Goal: Task Accomplishment & Management: Use online tool/utility

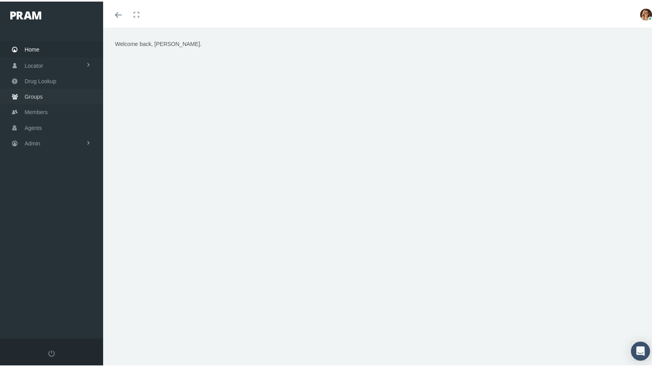
click at [36, 93] on span "Groups" at bounding box center [34, 95] width 18 height 15
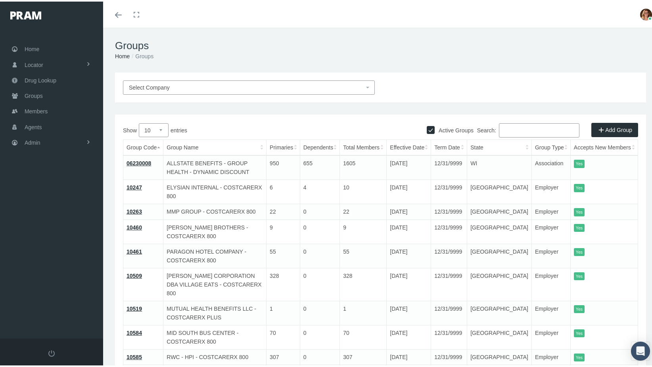
click at [427, 127] on input "Active Groups" at bounding box center [431, 128] width 8 height 8
checkbox input "false"
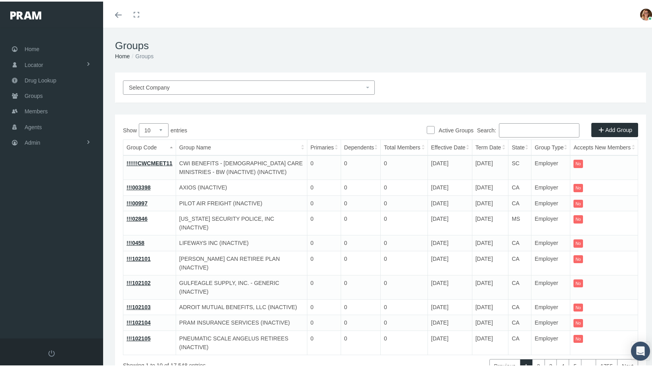
click at [517, 127] on input "Search:" at bounding box center [539, 129] width 80 height 14
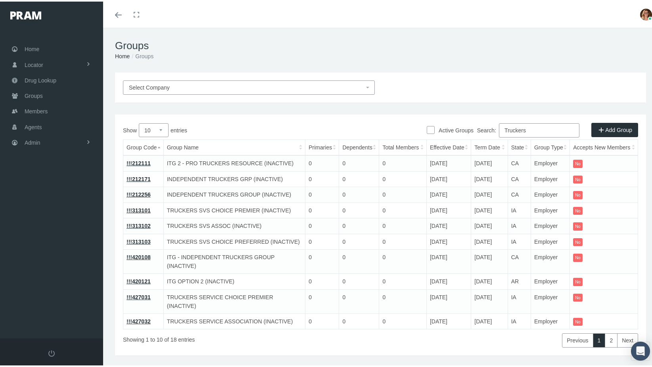
type input "Truckers"
click at [161, 127] on select "10 25 50 100" at bounding box center [154, 129] width 30 height 14
select select "100"
click at [139, 122] on select "10 25 50 100" at bounding box center [154, 129] width 30 height 14
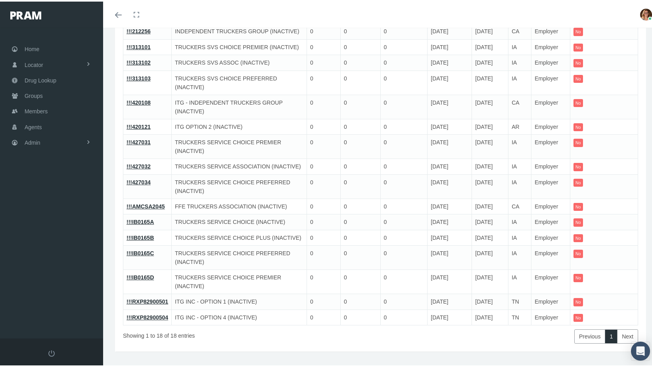
scroll to position [171, 0]
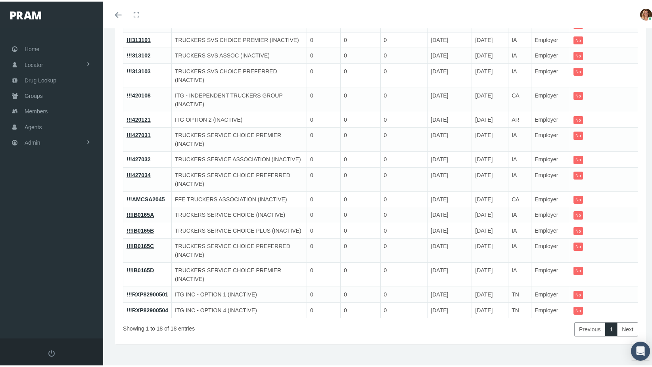
click at [137, 210] on link "!!!IB0165A" at bounding box center [139, 213] width 27 height 6
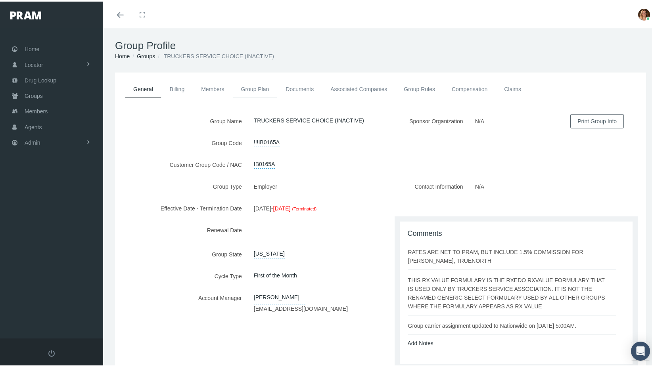
click at [251, 83] on link "Group Plan" at bounding box center [255, 87] width 45 height 17
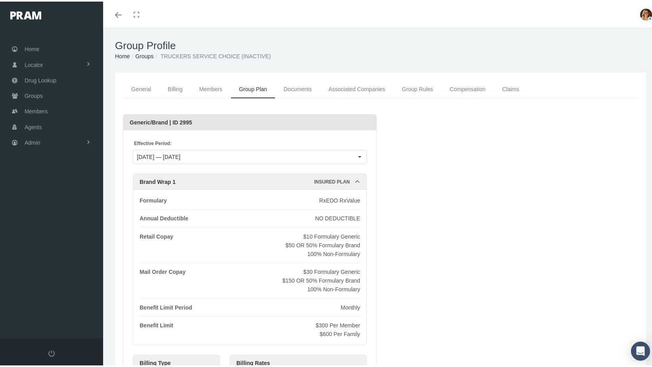
click at [144, 54] on link "Groups" at bounding box center [144, 55] width 18 height 6
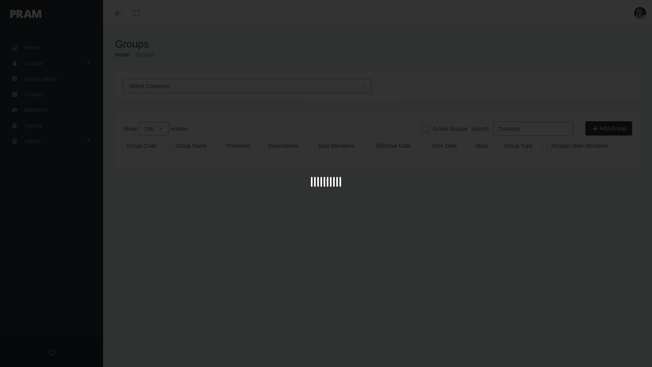
select select "100"
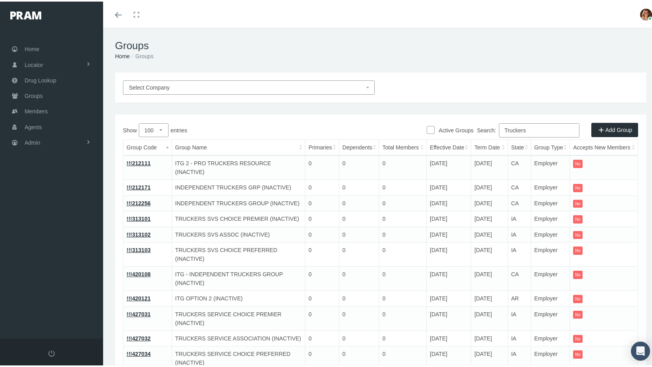
click at [541, 126] on input "Truckers" at bounding box center [539, 129] width 80 height 14
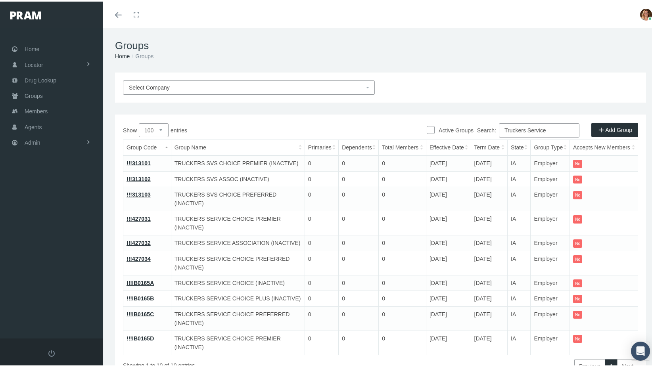
scroll to position [36, 0]
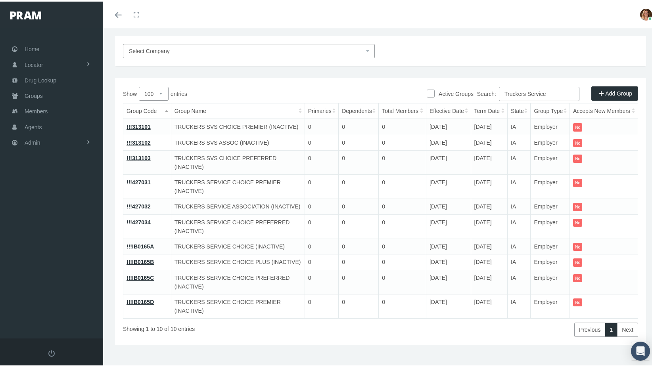
type input "Truckers Service"
click at [139, 255] on td "!!!IB0165B" at bounding box center [147, 261] width 48 height 16
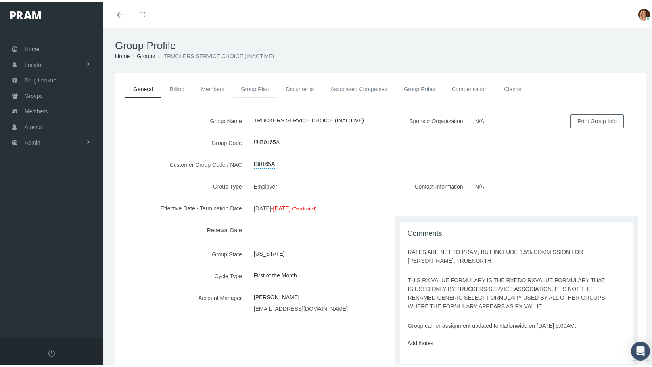
click at [250, 89] on link "Group Plan" at bounding box center [255, 87] width 45 height 17
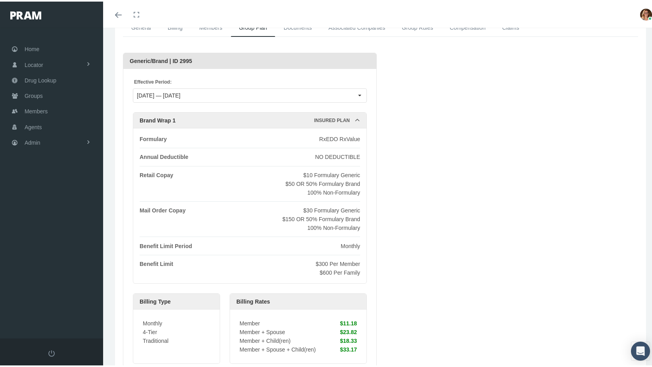
scroll to position [79, 0]
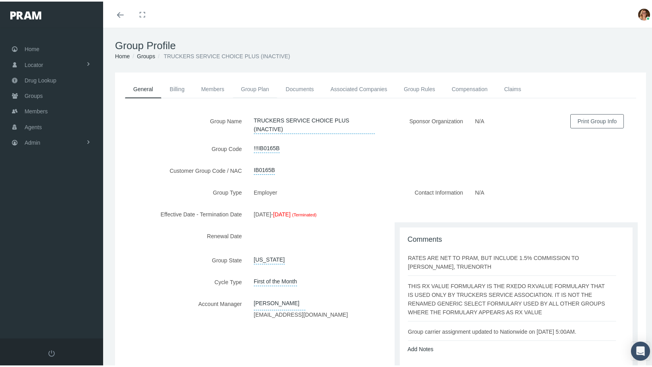
click at [253, 85] on link "Group Plan" at bounding box center [255, 87] width 45 height 17
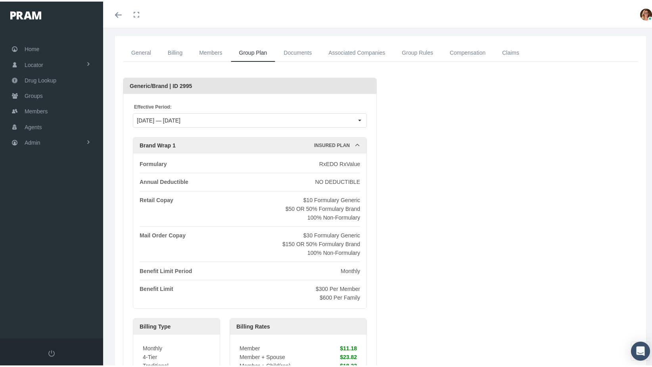
scroll to position [79, 0]
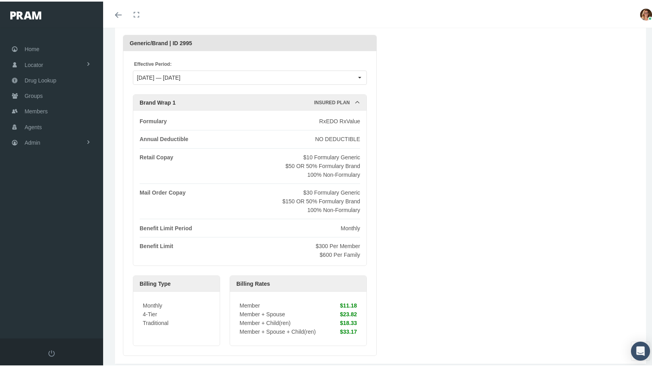
click at [615, 73] on div "Loading... Generic/Brand | ID 2995 Effective Period: 10/01/2018 — 09/30/2020 Br…" at bounding box center [380, 193] width 515 height 321
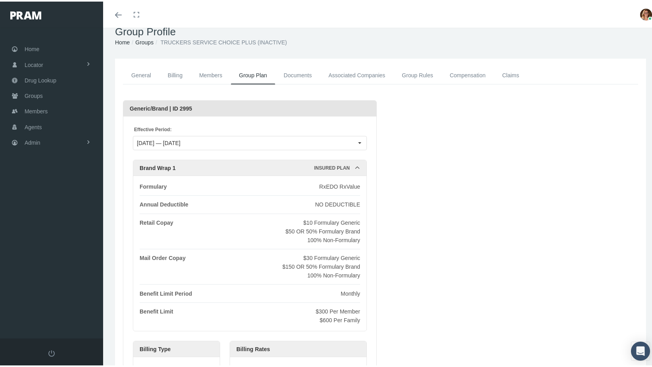
scroll to position [0, 0]
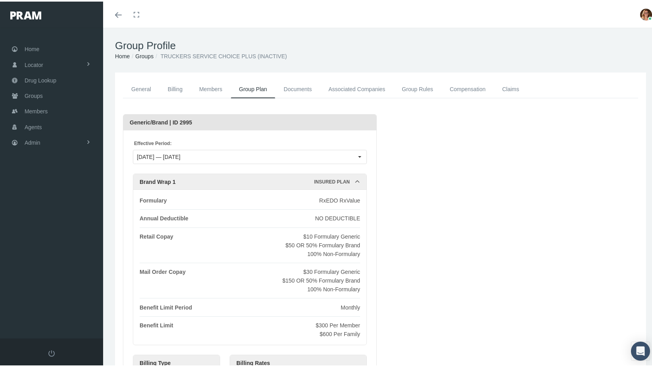
click at [145, 54] on link "Groups" at bounding box center [144, 55] width 18 height 6
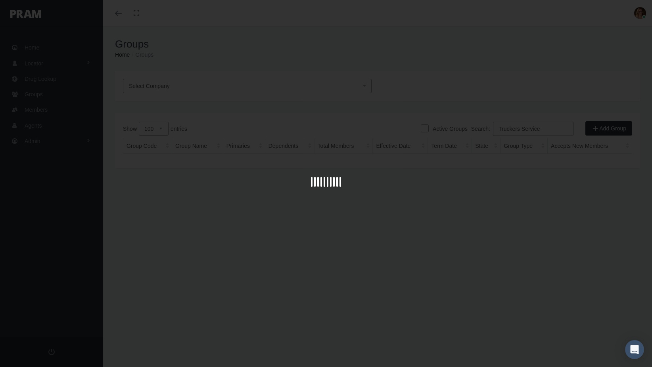
select select "100"
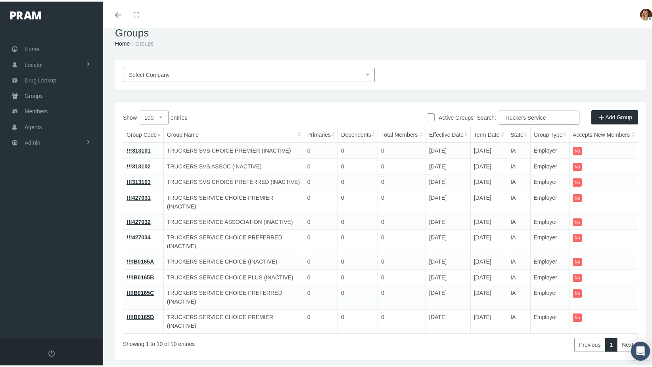
scroll to position [19, 0]
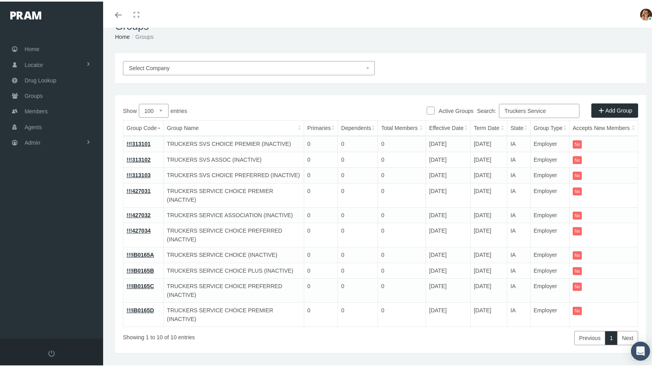
click at [627, 192] on td "No" at bounding box center [603, 194] width 69 height 24
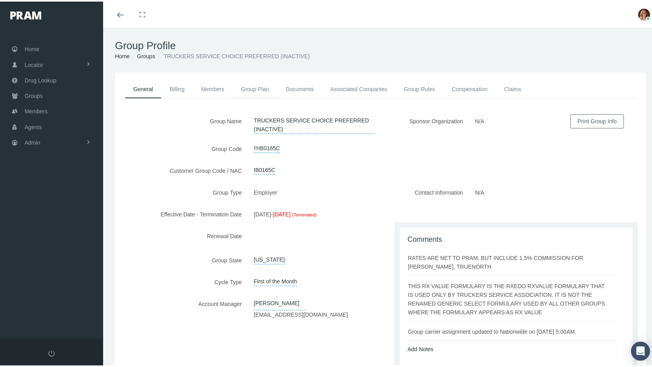
click at [257, 84] on link "Group Plan" at bounding box center [255, 87] width 45 height 17
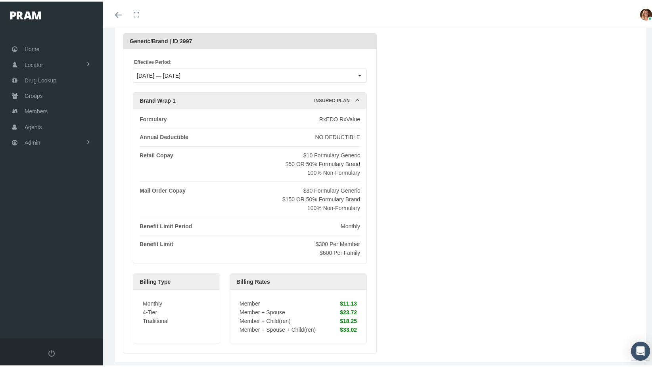
scroll to position [67, 0]
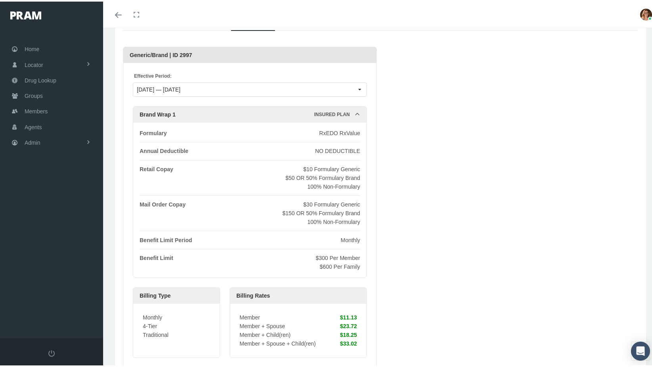
click at [619, 59] on div "Loading... Generic/Brand | ID 2997 Effective Period: 10/01/2018 — 09/30/2020 Br…" at bounding box center [380, 205] width 515 height 321
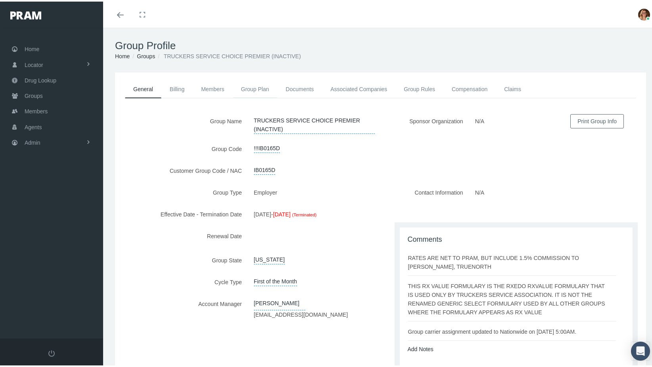
click at [263, 84] on link "Group Plan" at bounding box center [255, 87] width 45 height 17
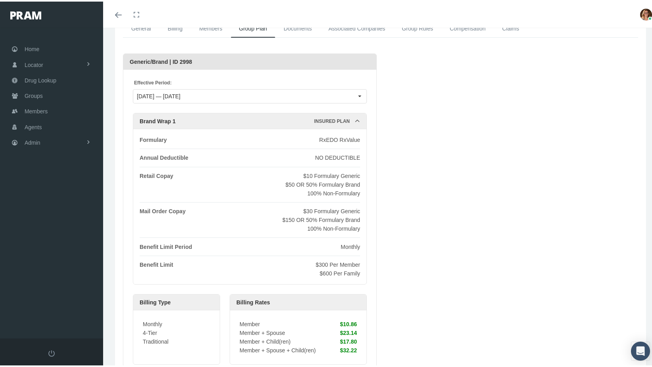
scroll to position [79, 0]
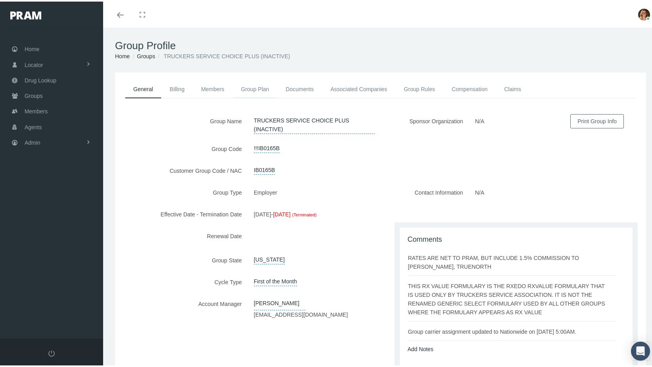
click at [255, 89] on link "Group Plan" at bounding box center [255, 87] width 45 height 17
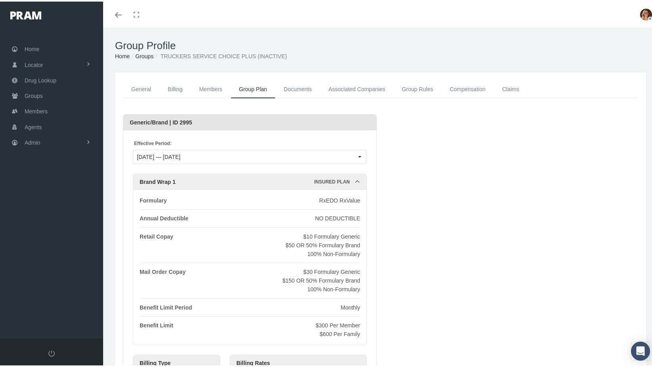
click at [148, 56] on link "Groups" at bounding box center [144, 55] width 18 height 6
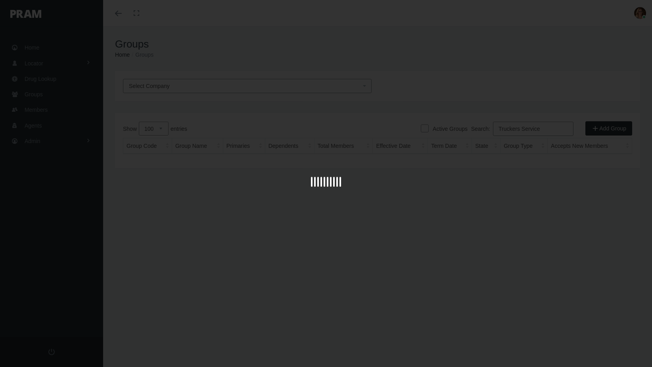
select select "100"
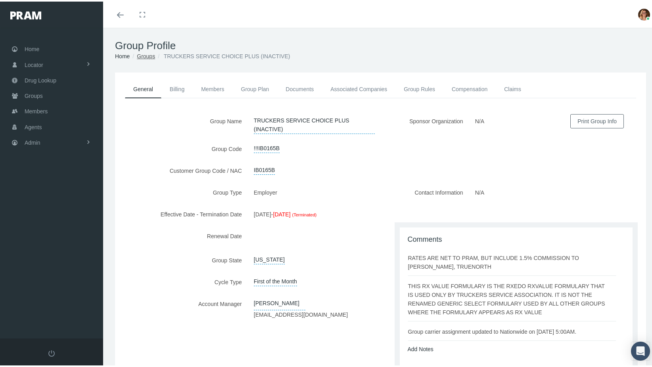
click at [149, 55] on link "Groups" at bounding box center [146, 55] width 18 height 6
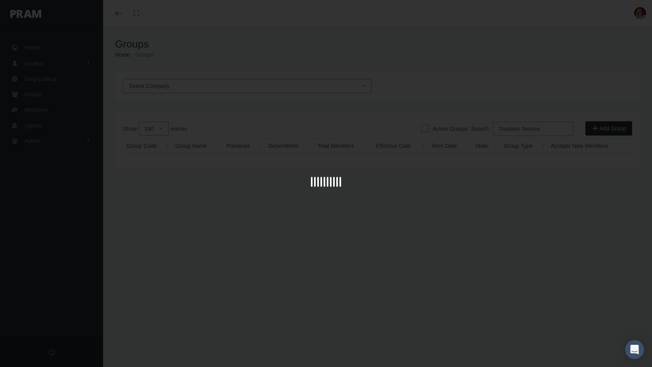
select select "100"
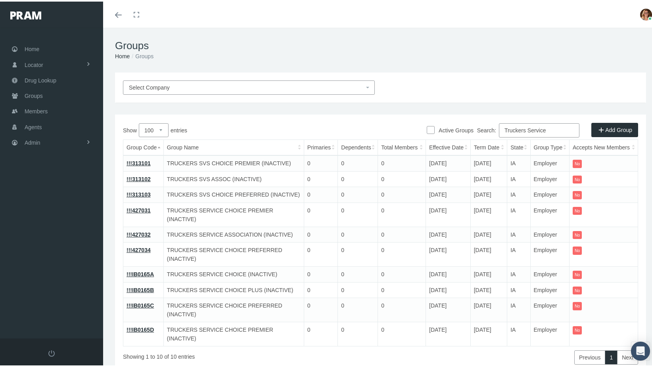
click at [137, 270] on link "!!!IB0165A" at bounding box center [139, 273] width 27 height 6
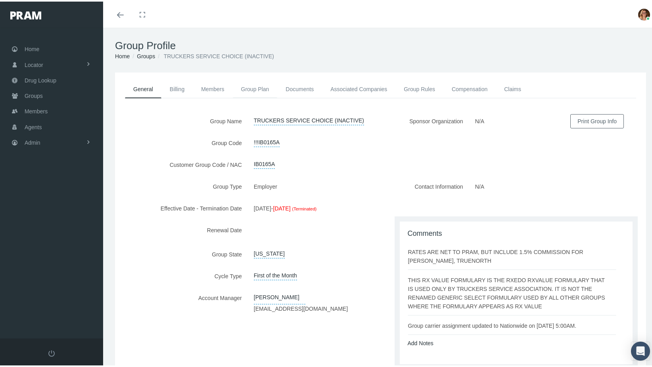
click at [252, 85] on link "Group Plan" at bounding box center [255, 87] width 45 height 17
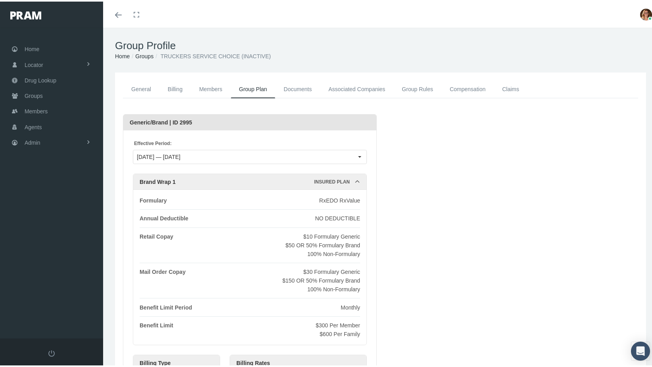
click at [511, 86] on link "Claims" at bounding box center [511, 88] width 34 height 18
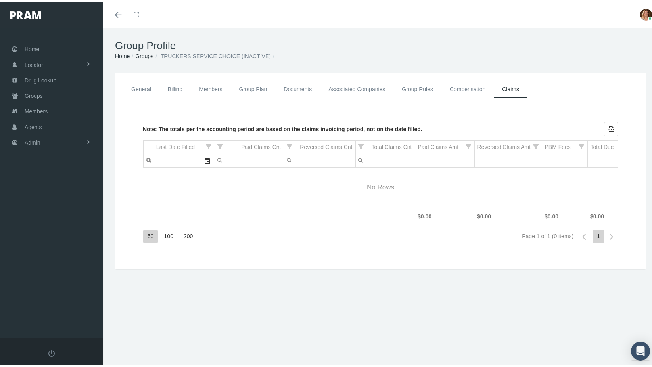
click at [148, 54] on link "Groups" at bounding box center [144, 55] width 18 height 6
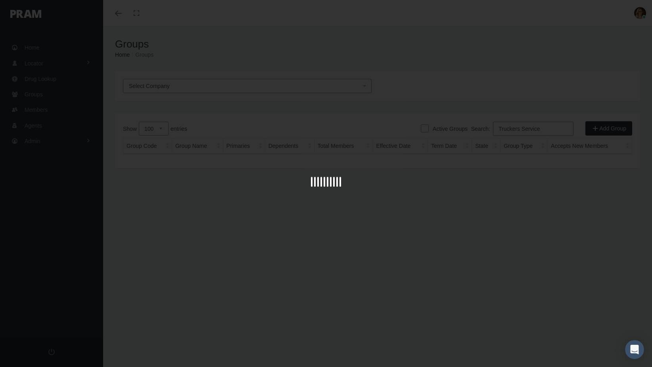
select select "100"
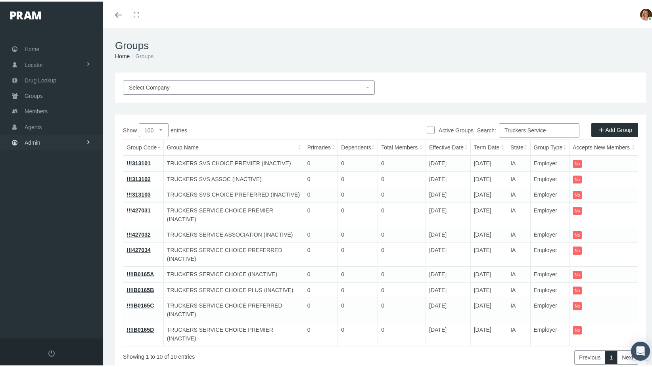
click at [46, 137] on link "Admin" at bounding box center [51, 140] width 103 height 15
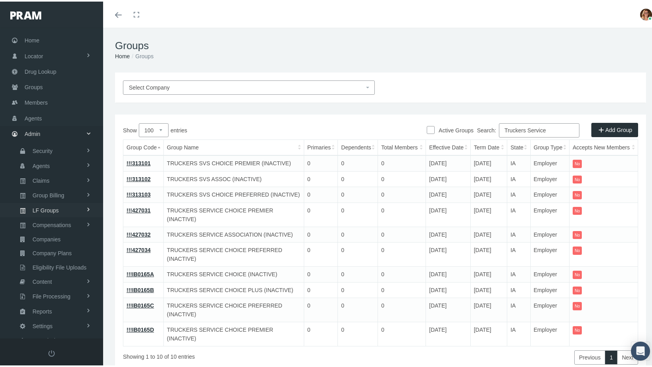
scroll to position [11, 0]
click at [42, 301] on span "Reports" at bounding box center [42, 307] width 19 height 13
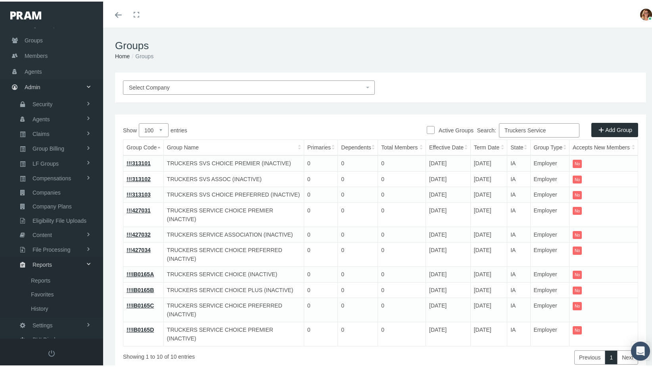
scroll to position [56, 0]
click at [42, 272] on span "Reports" at bounding box center [40, 278] width 19 height 13
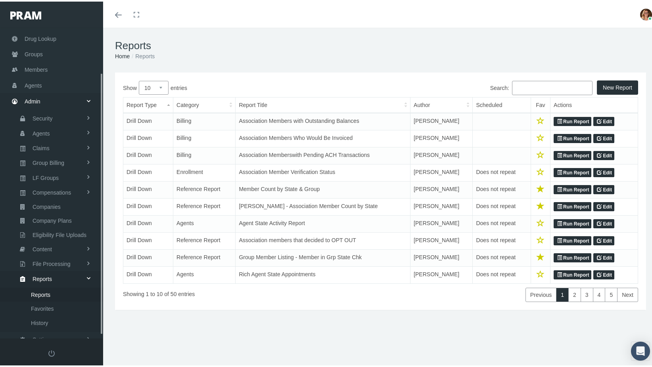
scroll to position [57, 0]
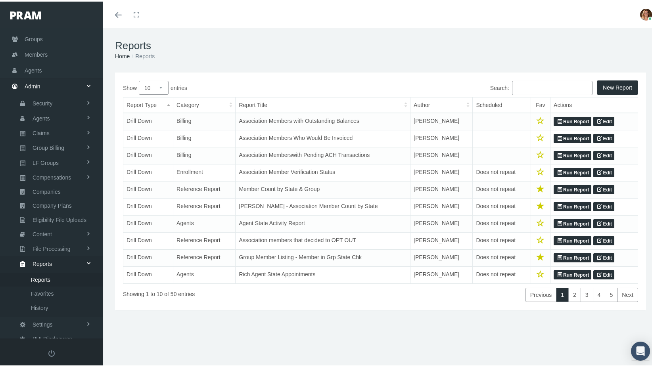
click at [163, 86] on select "10 25 50 100" at bounding box center [154, 86] width 30 height 14
select select "100"
click at [139, 79] on select "10 25 50 100" at bounding box center [154, 86] width 30 height 14
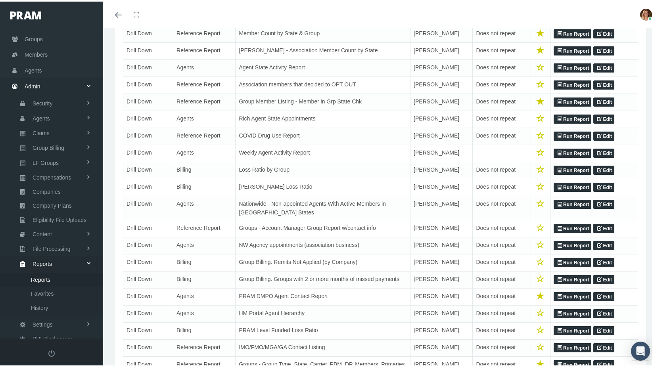
scroll to position [159, 0]
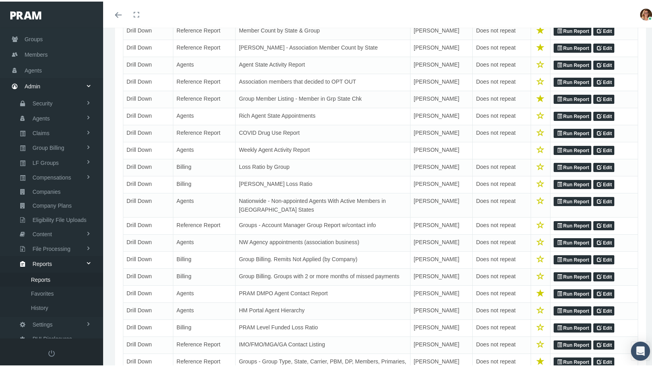
click at [571, 168] on link "Run Report" at bounding box center [573, 166] width 38 height 10
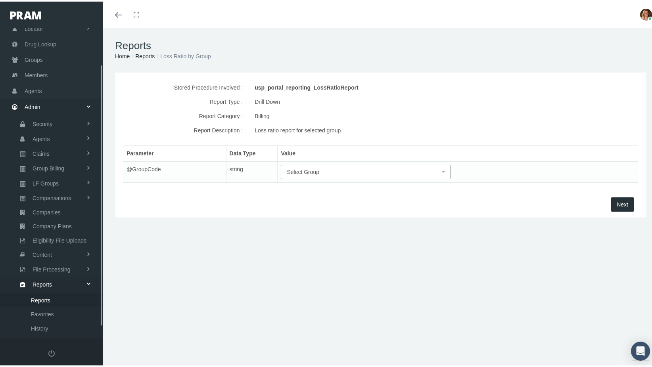
scroll to position [57, 0]
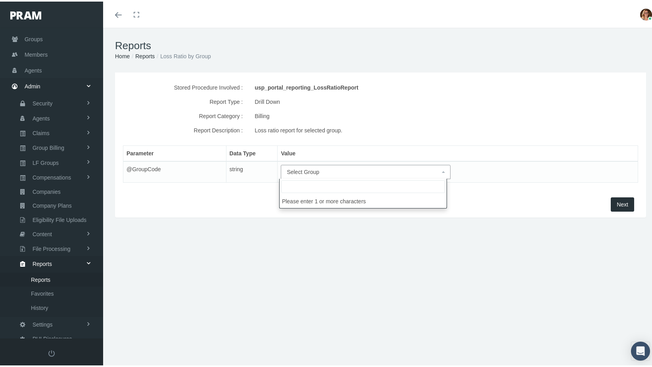
click at [439, 169] on span "Select Group" at bounding box center [366, 170] width 170 height 14
click at [369, 186] on input "search" at bounding box center [363, 185] width 164 height 13
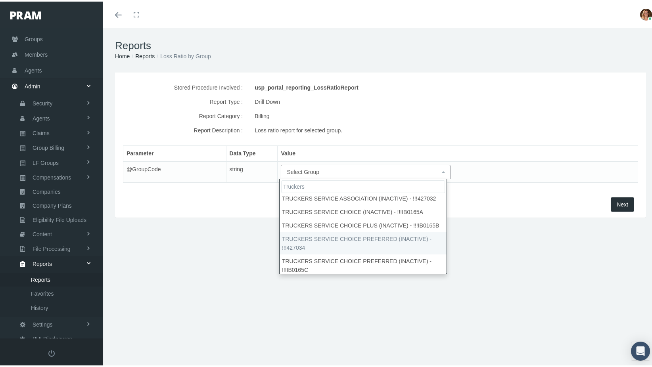
scroll to position [79, 0]
type input "Truckers"
select select "!!!IB0165C"
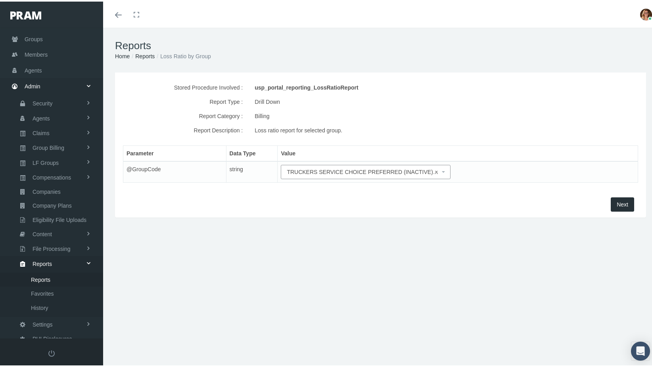
click at [620, 202] on span "Next" at bounding box center [622, 203] width 11 height 6
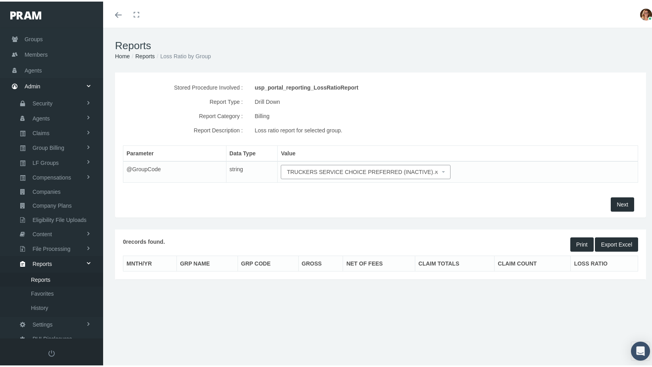
click at [487, 311] on div "Reports Home Reports Loss Ratio by Group Stored Procedure Involved : usp_portal…" at bounding box center [380, 201] width 555 height 350
